Goal: Navigation & Orientation: Find specific page/section

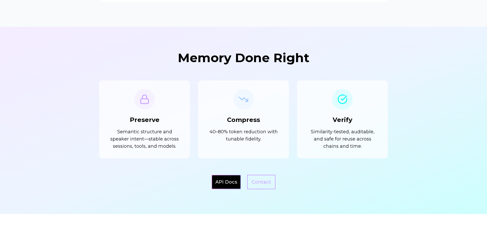
scroll to position [427, 0]
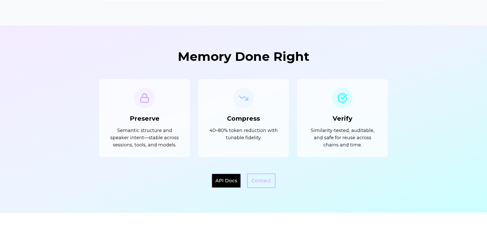
click at [427, 104] on div at bounding box center [243, 119] width 487 height 187
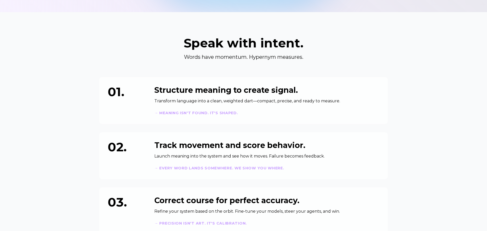
scroll to position [0, 0]
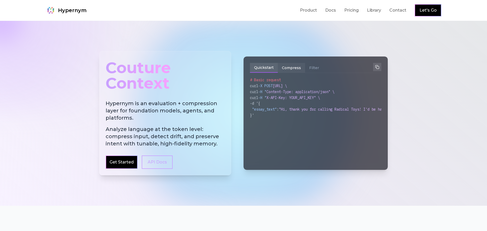
click at [293, 68] on button "Compress" at bounding box center [291, 68] width 27 height 10
click at [315, 67] on button "Filter" at bounding box center [314, 68] width 18 height 10
click at [259, 66] on button "Quickstart" at bounding box center [264, 68] width 28 height 10
click at [285, 69] on button "Compress" at bounding box center [291, 68] width 27 height 10
click at [272, 68] on button "Quickstart" at bounding box center [264, 68] width 28 height 10
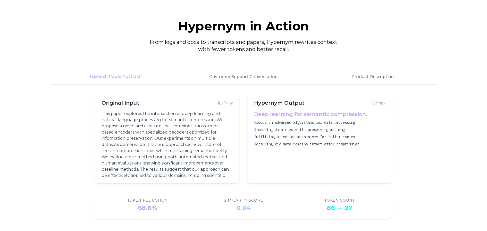
scroll to position [855, 0]
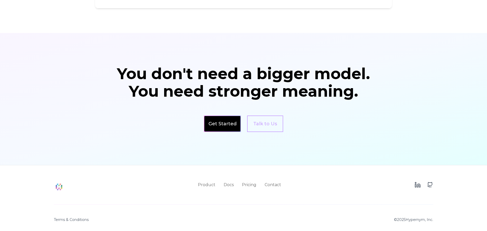
click at [226, 125] on link "Get Started" at bounding box center [223, 123] width 28 height 7
click at [266, 131] on link "Talk to Us" at bounding box center [265, 123] width 36 height 16
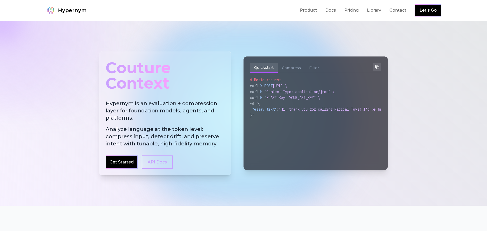
scroll to position [0, 0]
